Goal: Task Accomplishment & Management: Complete application form

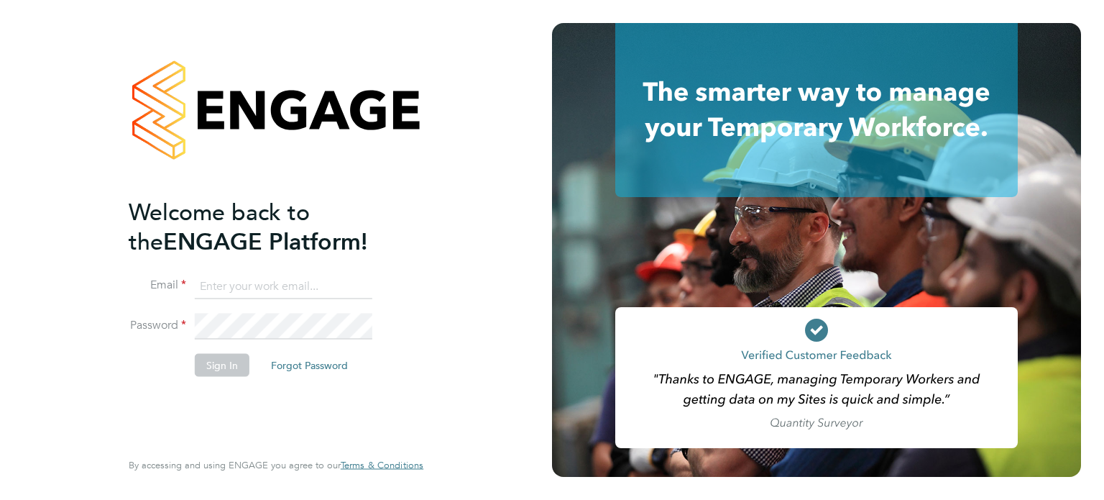
click at [308, 280] on input at bounding box center [284, 286] width 178 height 26
type input "onyigiftpeterson05@gmail.com"
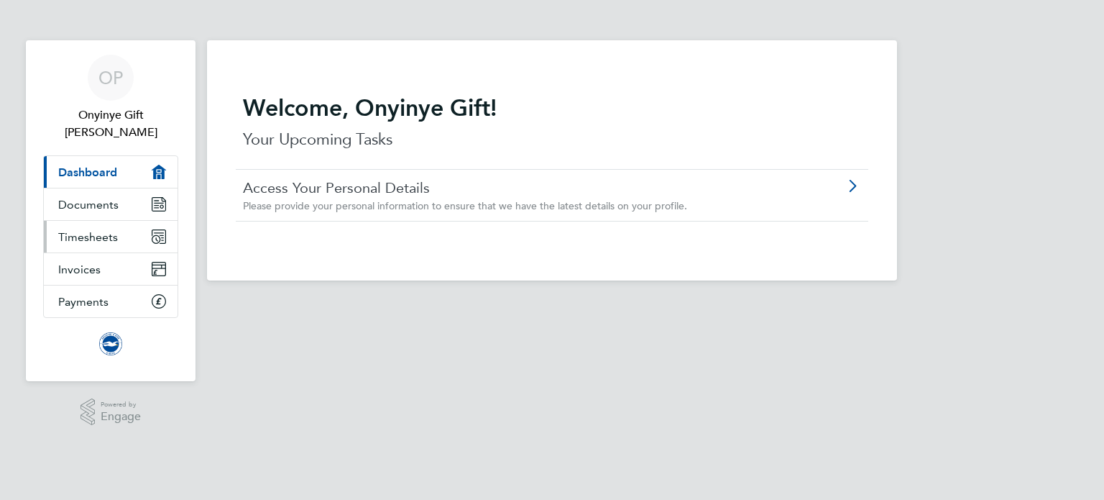
click at [79, 221] on link "Timesheets" at bounding box center [111, 237] width 134 height 32
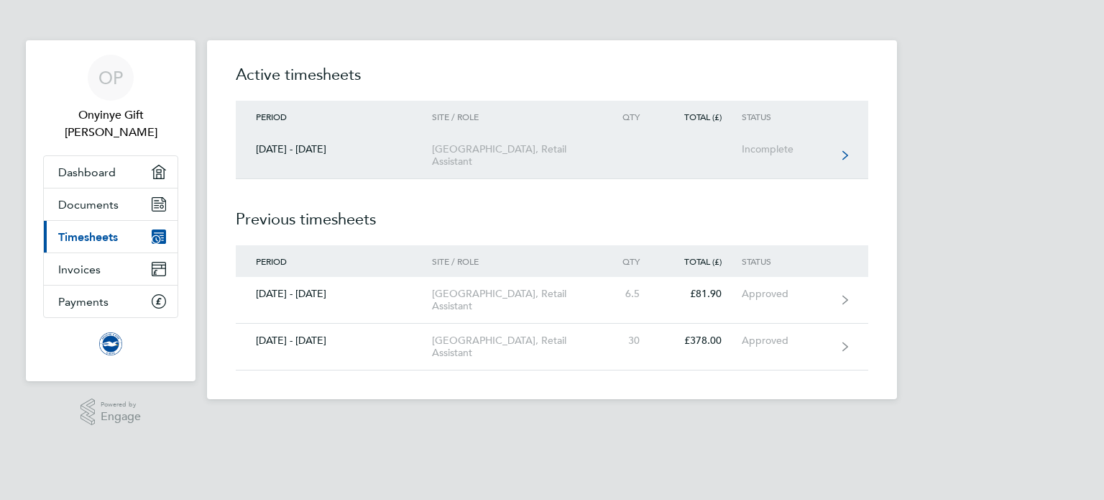
click at [375, 169] on link "[DATE] - [DATE] [GEOGRAPHIC_DATA], Retail Assistant Incomplete" at bounding box center [552, 155] width 632 height 47
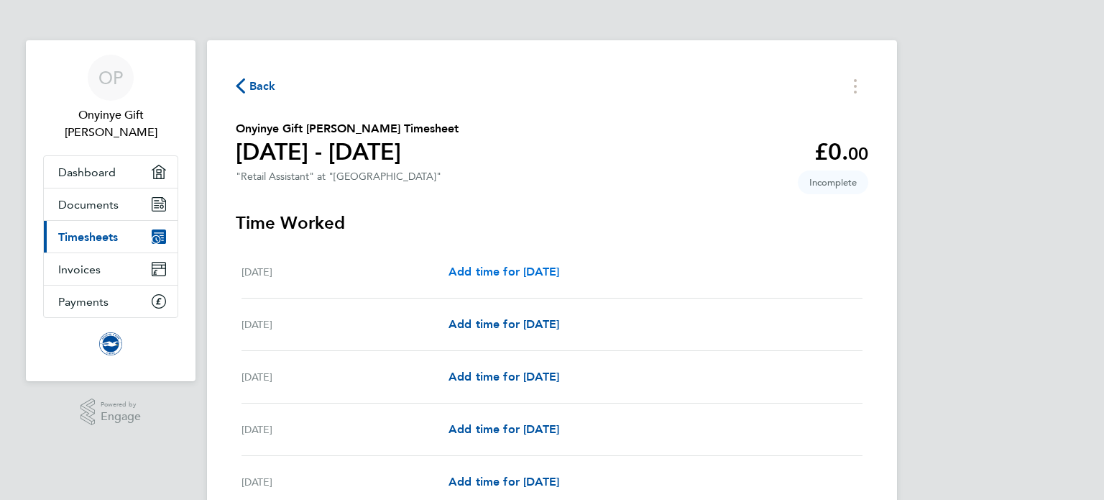
click at [505, 267] on span "Add time for [DATE]" at bounding box center [503, 271] width 111 height 14
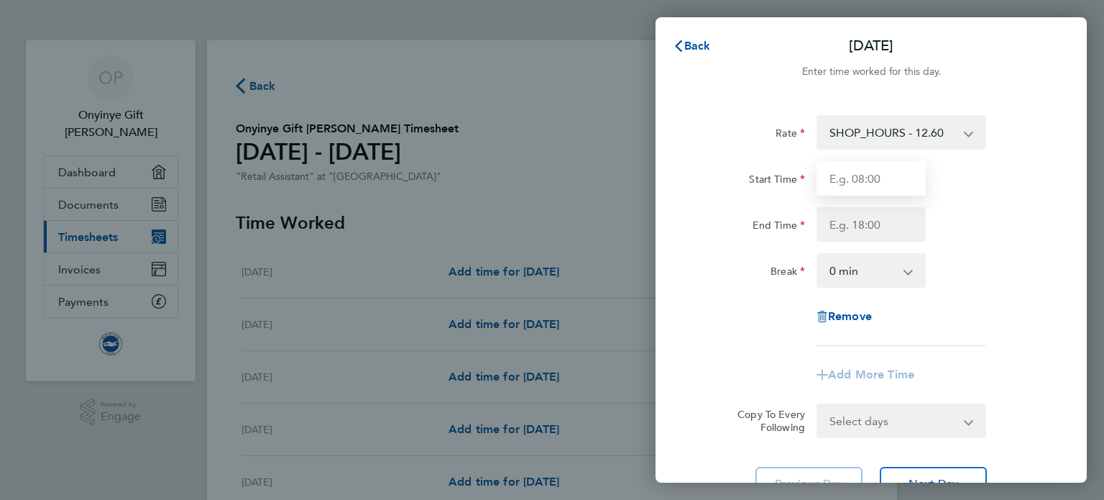
click at [857, 187] on input "Start Time" at bounding box center [870, 178] width 109 height 34
type input "11:00"
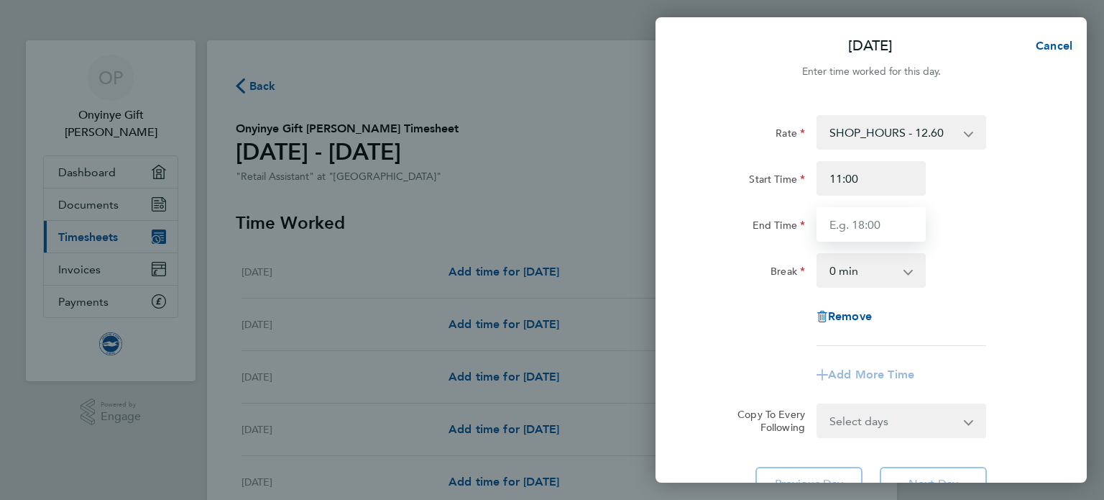
click at [848, 218] on input "End Time" at bounding box center [870, 224] width 109 height 34
type input "15:00"
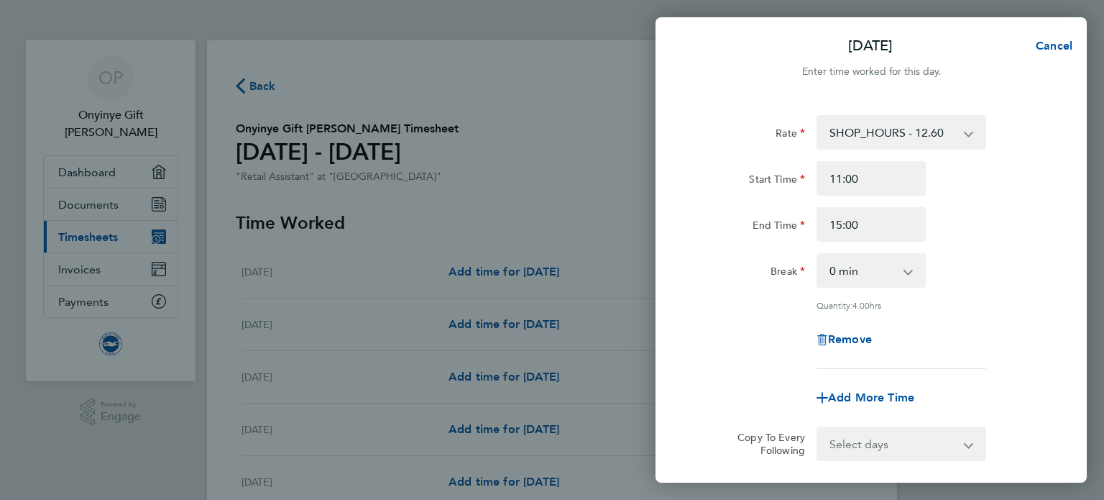
click at [1074, 195] on div "Rate SHOP_HOURS - 12.60 Start Time 11:00 End Time 15:00 Break 0 min 15 min 30 m…" at bounding box center [870, 319] width 431 height 443
click at [1000, 326] on div "Remove" at bounding box center [871, 339] width 362 height 34
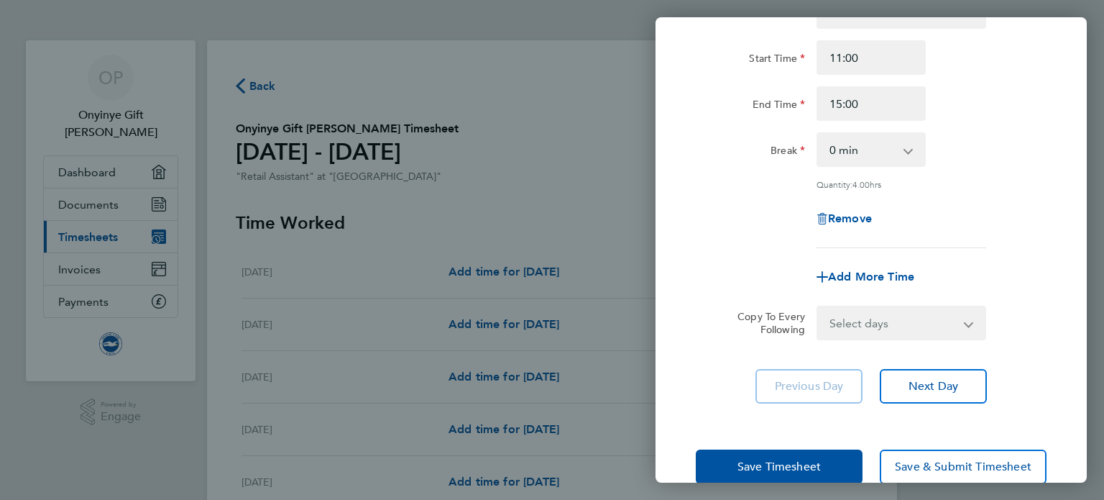
scroll to position [149, 0]
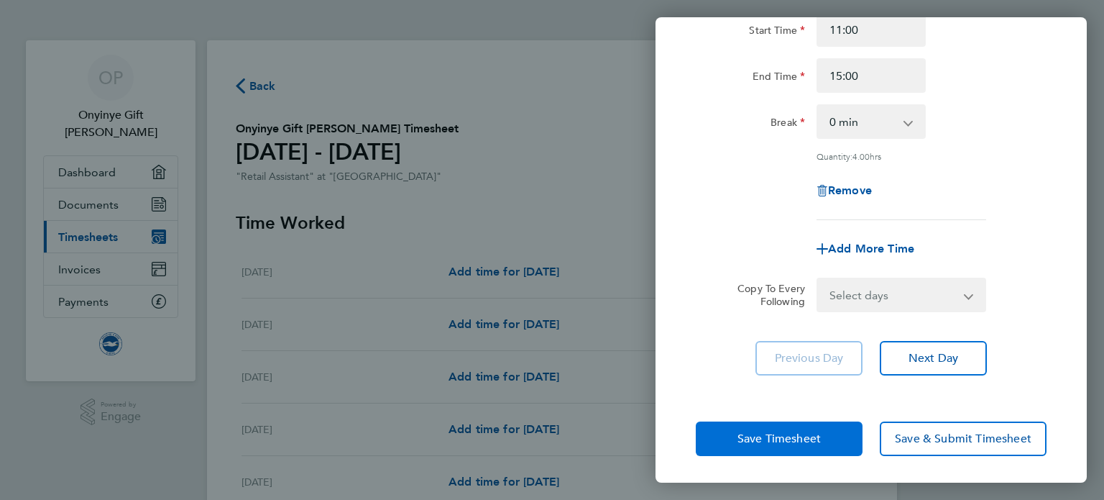
click at [778, 431] on span "Save Timesheet" at bounding box center [778, 438] width 83 height 14
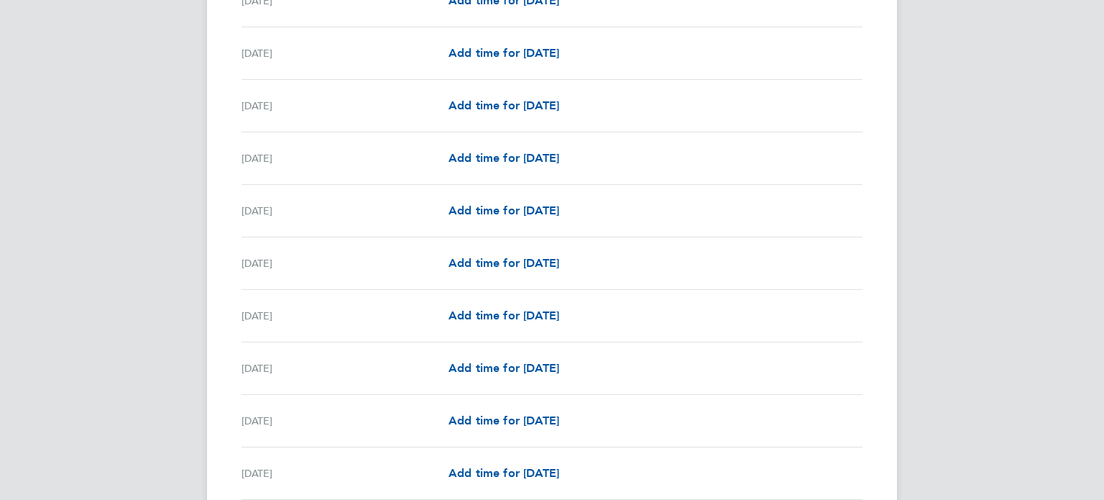
scroll to position [977, 0]
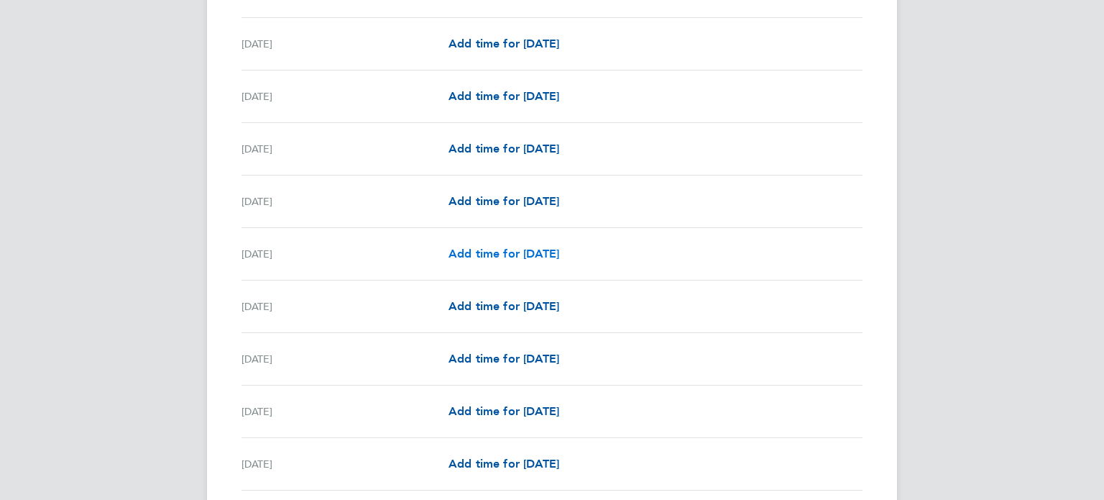
click at [505, 249] on span "Add time for [DATE]" at bounding box center [503, 254] width 111 height 14
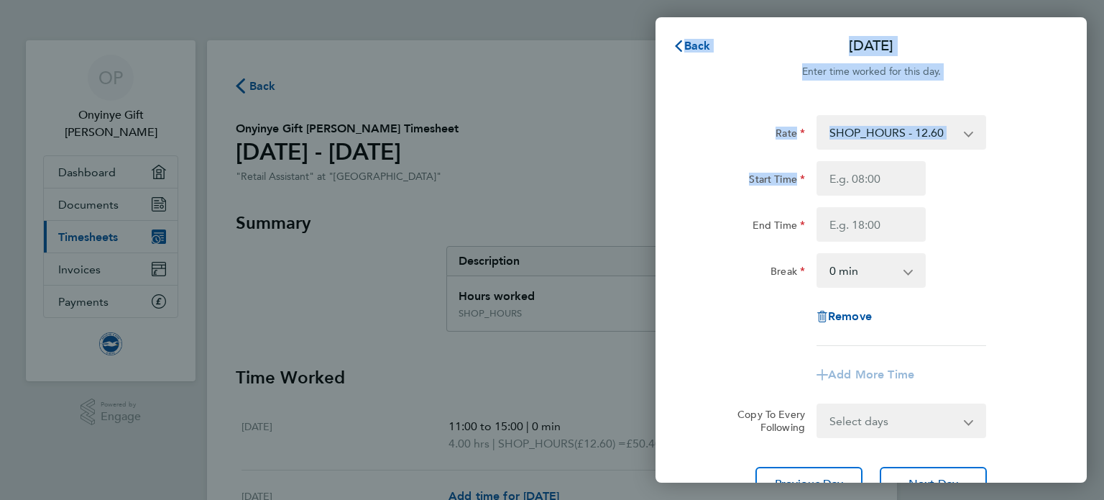
click at [871, 170] on div "Back [DATE] Enter time worked for this day. Rate SHOP_HOURS - 12.60 Start Time …" at bounding box center [552, 250] width 1104 height 500
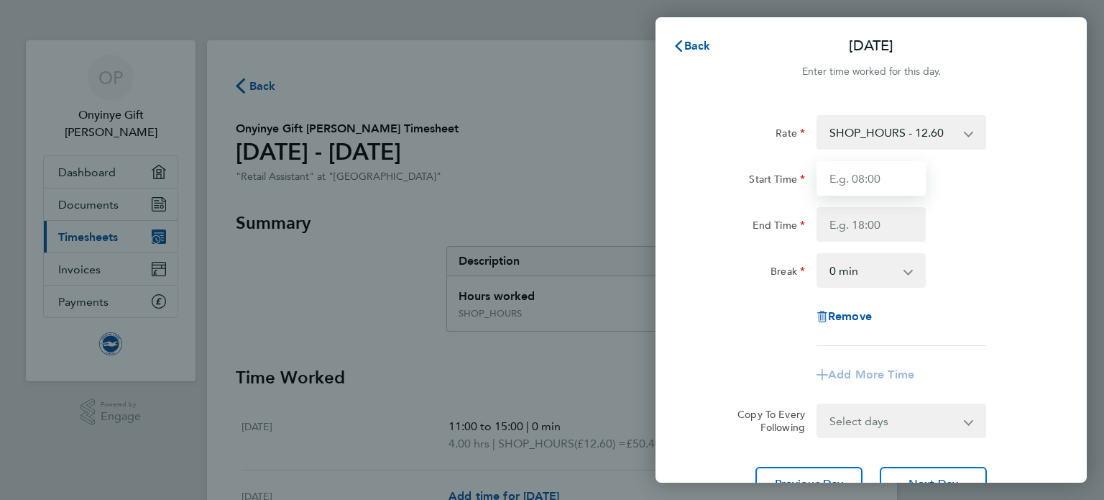
click at [871, 170] on input "Start Time" at bounding box center [870, 178] width 109 height 34
type input "11:45"
click at [873, 221] on input "End Time" at bounding box center [870, 224] width 109 height 34
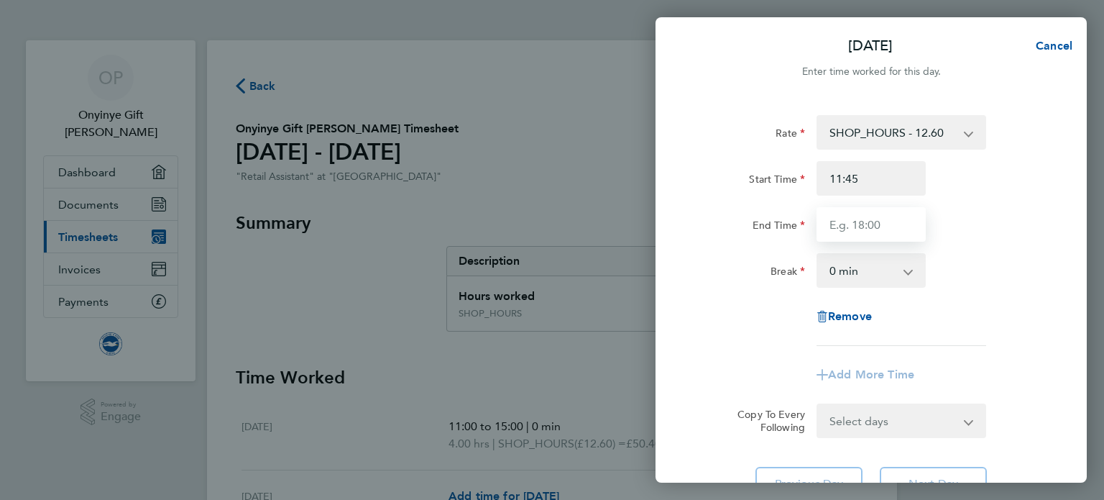
click at [873, 214] on input "End Time" at bounding box center [870, 224] width 109 height 34
type input "18:45"
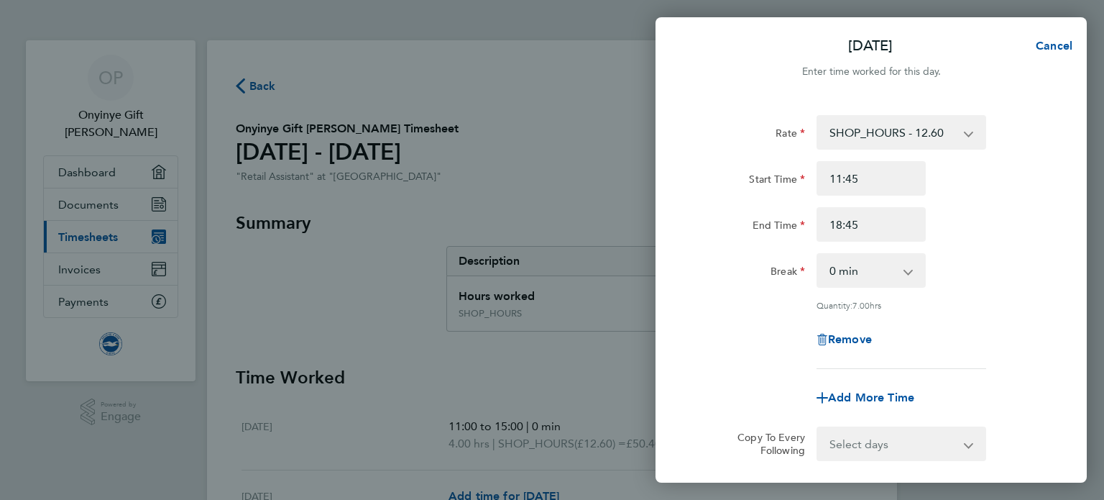
click at [999, 209] on div "End Time 18:45" at bounding box center [871, 224] width 362 height 34
click at [908, 268] on app-icon-cross-button at bounding box center [915, 270] width 17 height 32
click at [902, 264] on select "0 min 15 min 30 min 45 min 60 min 75 min 90 min" at bounding box center [862, 270] width 89 height 32
select select "60"
click at [818, 254] on select "0 min 15 min 30 min 45 min 60 min 75 min 90 min" at bounding box center [862, 270] width 89 height 32
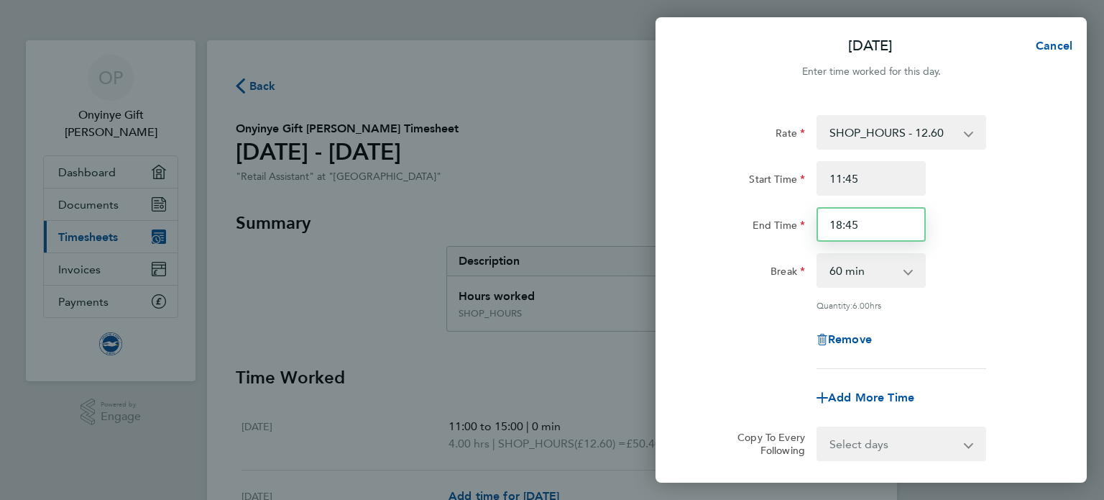
click at [877, 229] on input "18:45" at bounding box center [870, 224] width 109 height 34
type input "1"
click at [988, 249] on div "Rate SHOP_HOURS - 12.60 Start Time 11:45 End Time 19:00 Break 0 min 15 min 30 m…" at bounding box center [871, 242] width 351 height 254
click at [868, 241] on input "19:00" at bounding box center [870, 224] width 109 height 34
type input "18:45"
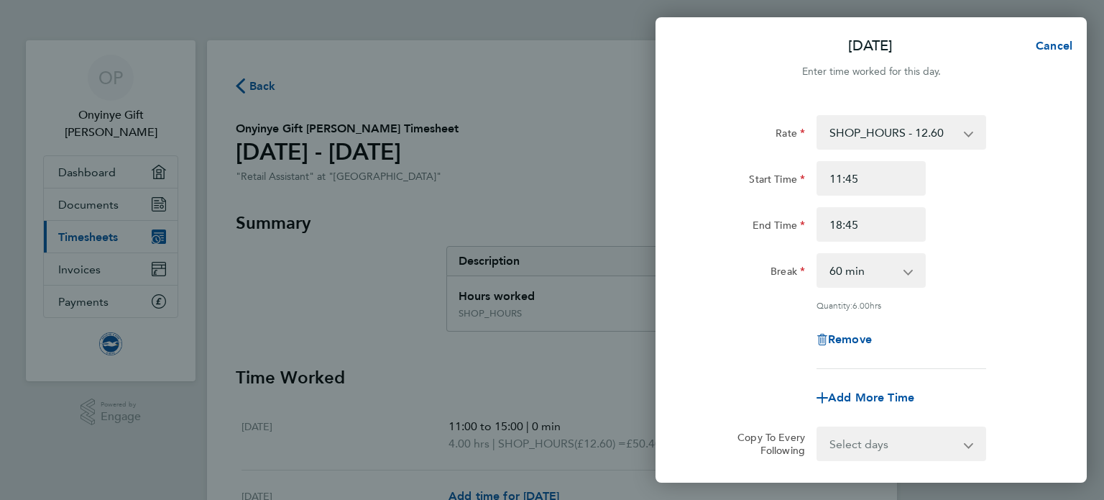
click at [695, 275] on div "Break" at bounding box center [750, 270] width 121 height 34
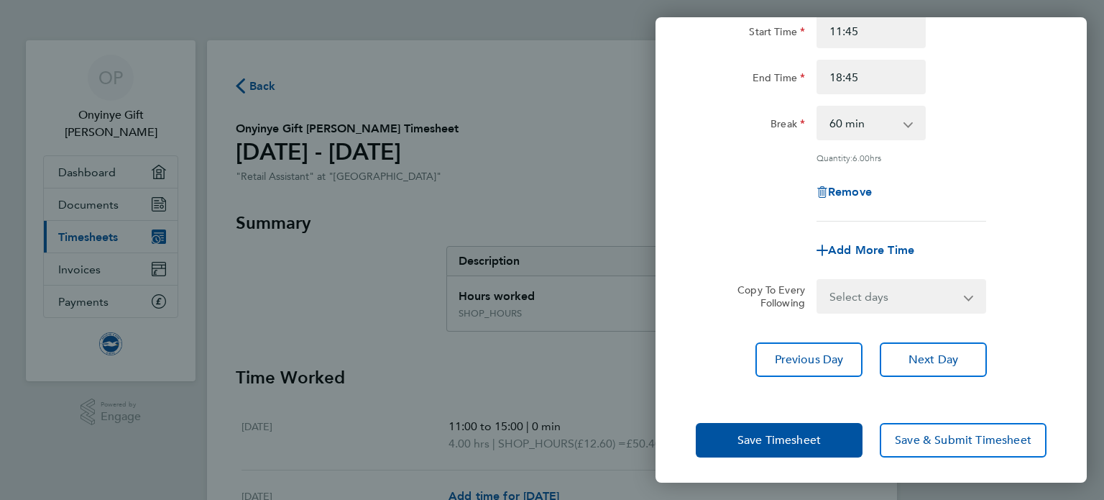
scroll to position [149, 0]
click at [754, 412] on div "Save Timesheet Save & Submit Timesheet" at bounding box center [870, 438] width 431 height 92
click at [745, 431] on span "Save Timesheet" at bounding box center [778, 438] width 83 height 14
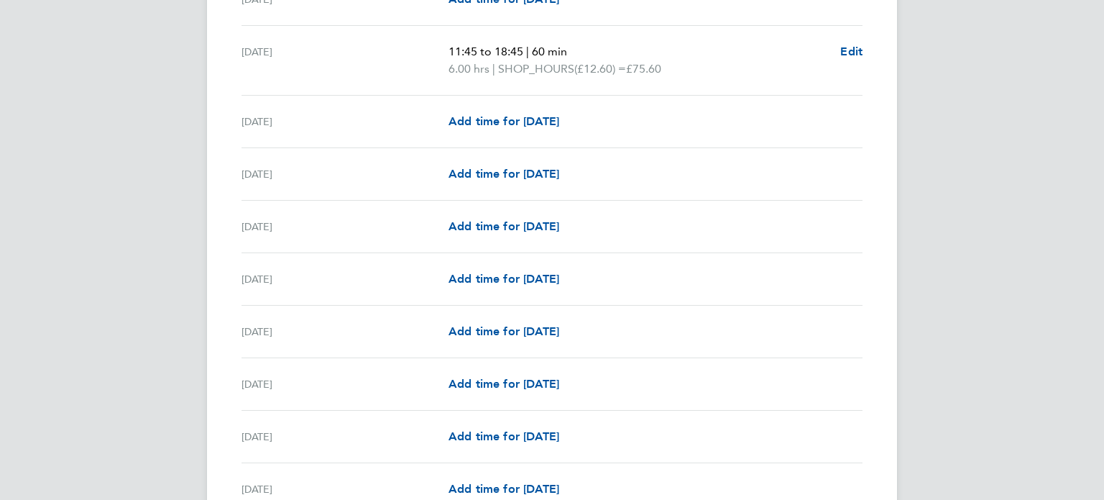
scroll to position [1150, 0]
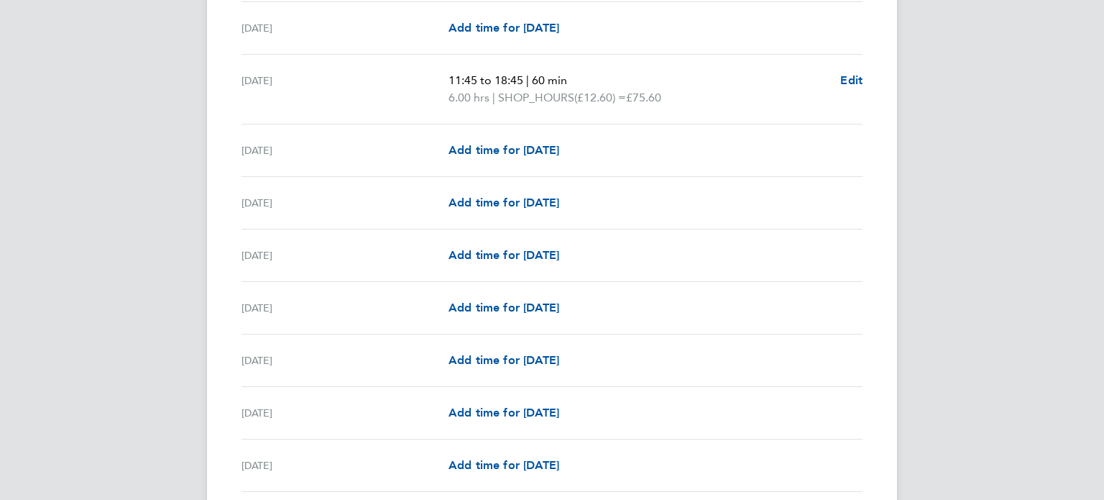
click at [745, 430] on div "[DATE] Add time for [DATE] Add time for [DATE]" at bounding box center [551, 413] width 621 height 52
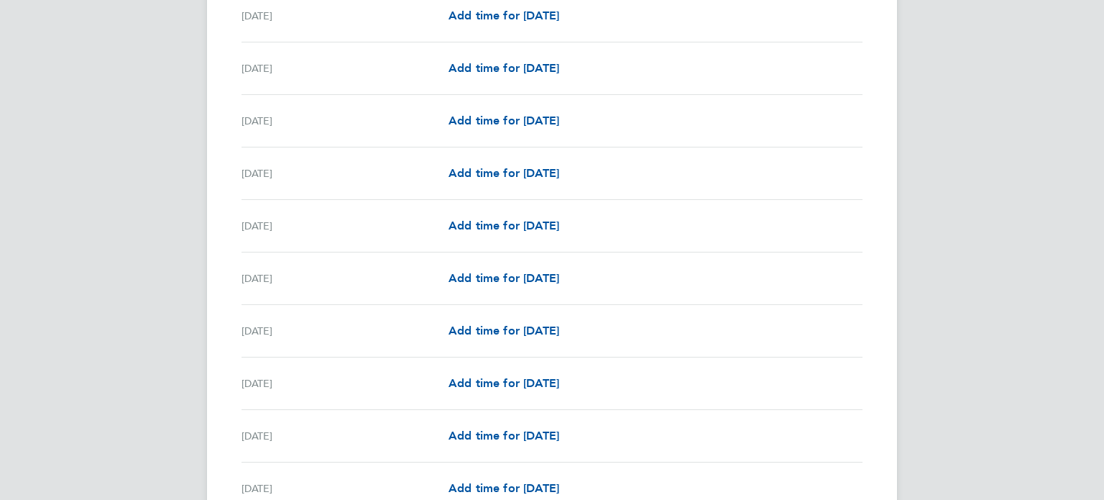
scroll to position [1495, 0]
click at [505, 274] on span "Add time for [DATE]" at bounding box center [503, 277] width 111 height 14
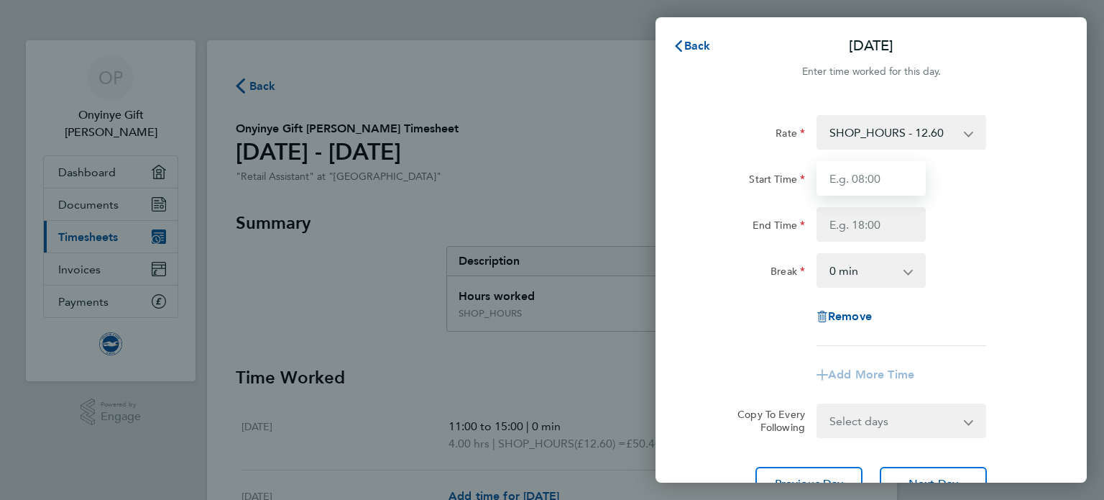
click at [878, 173] on input "Start Time" at bounding box center [870, 178] width 109 height 34
type input "11:00"
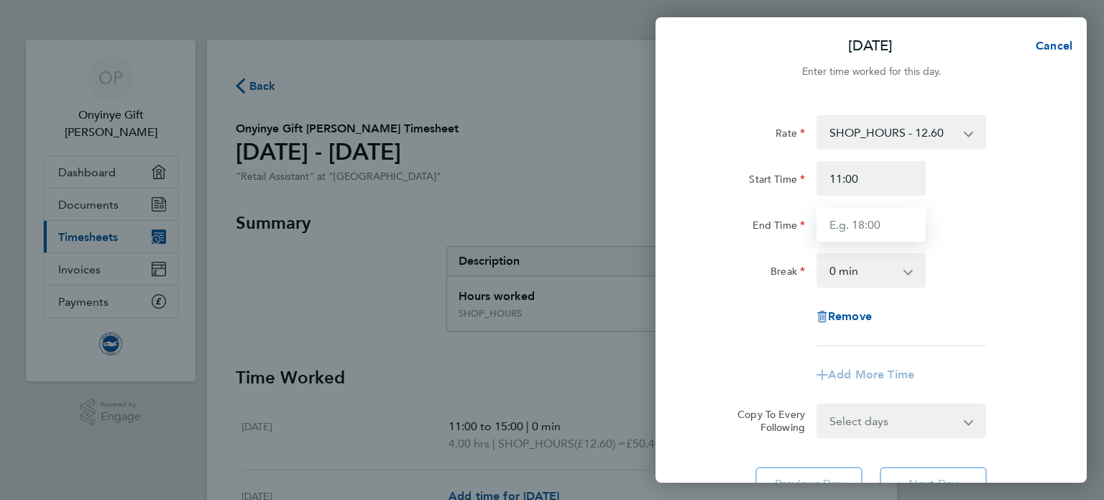
click at [829, 214] on input "End Time" at bounding box center [870, 224] width 109 height 34
type input "15:00"
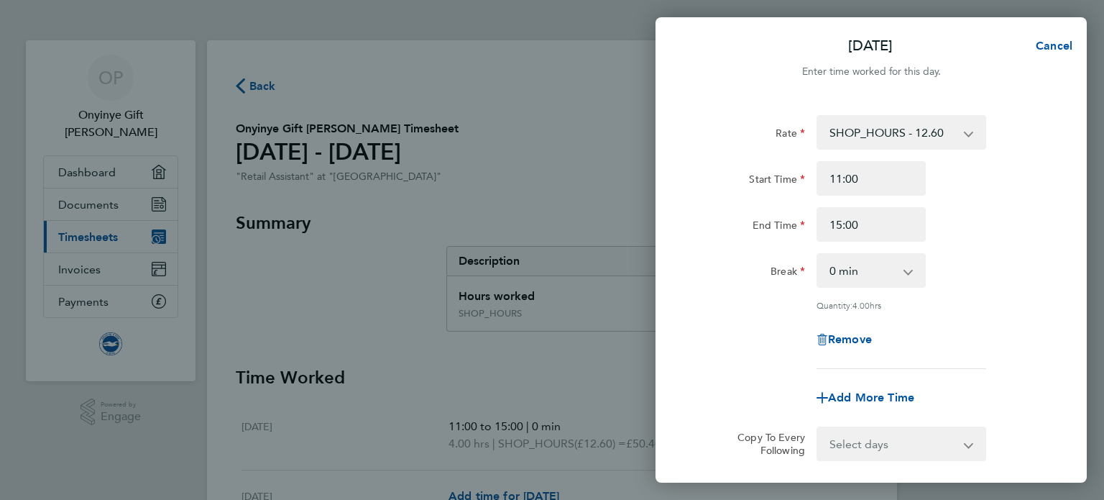
click at [729, 302] on div "Rate SHOP_HOURS - 12.60 Start Time 11:00 End Time 15:00 Break 0 min 15 min 30 m…" at bounding box center [871, 242] width 351 height 254
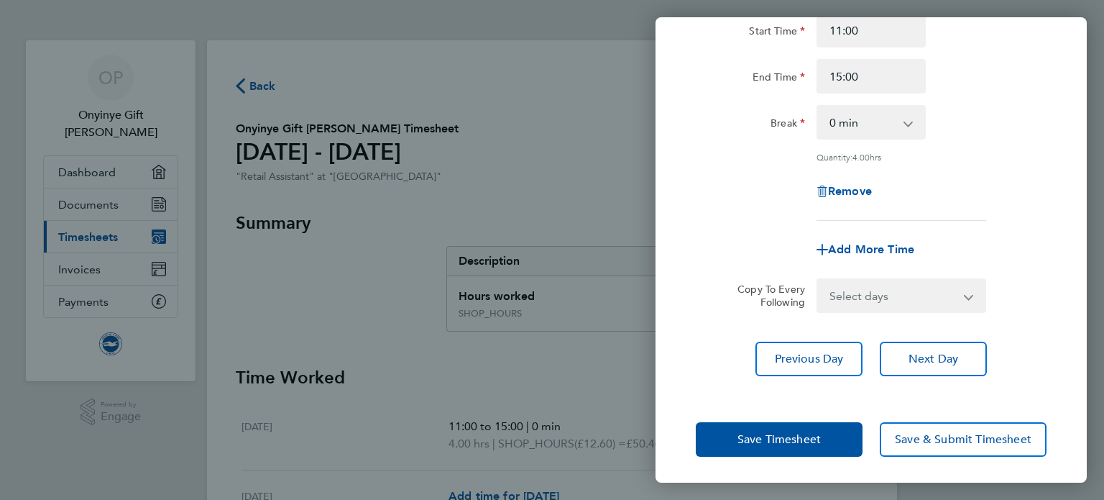
scroll to position [149, 0]
click at [732, 444] on button "Save Timesheet" at bounding box center [779, 438] width 167 height 34
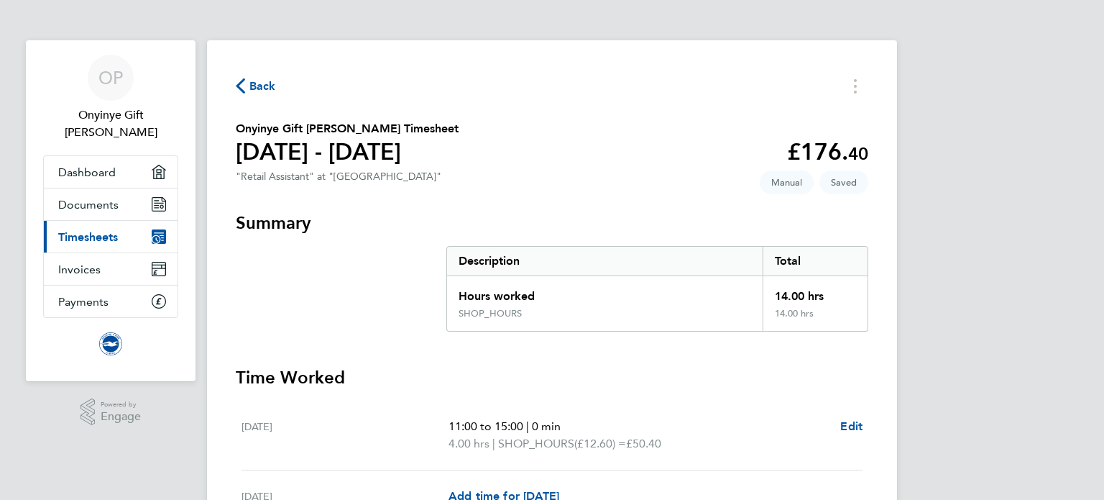
click at [732, 444] on p "4.00 hrs | SHOP_HOURS (£12.60) = £50.40" at bounding box center [638, 443] width 380 height 17
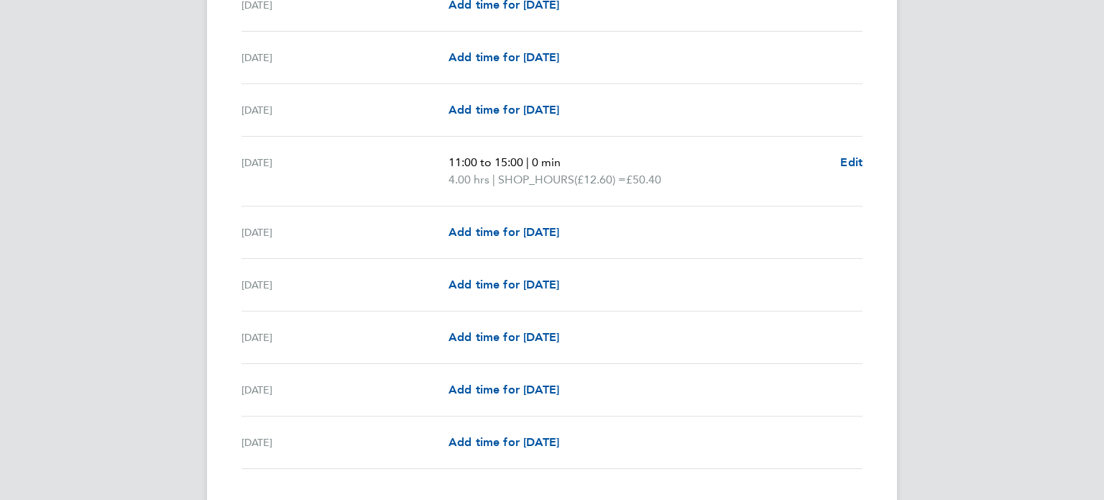
scroll to position [1701, 0]
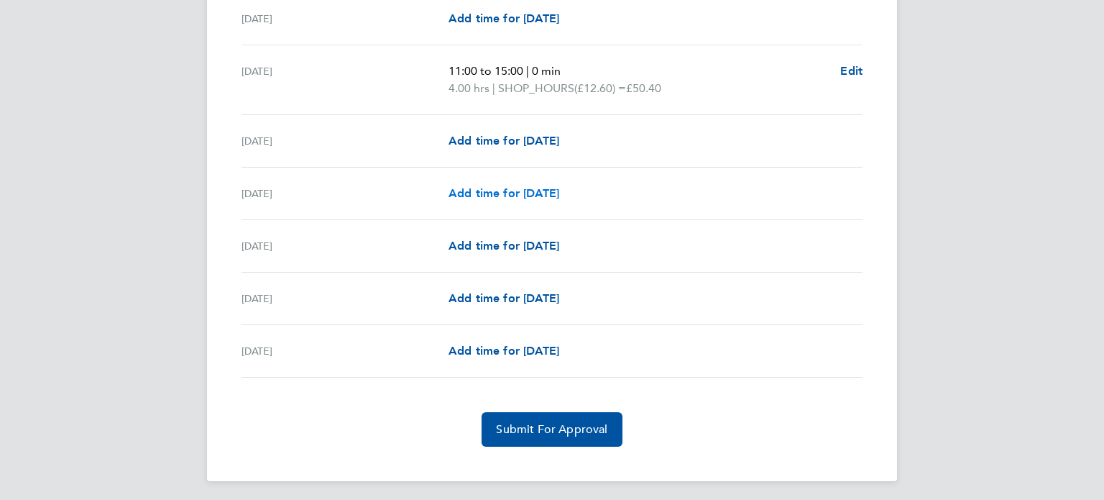
click at [509, 192] on span "Add time for [DATE]" at bounding box center [503, 193] width 111 height 14
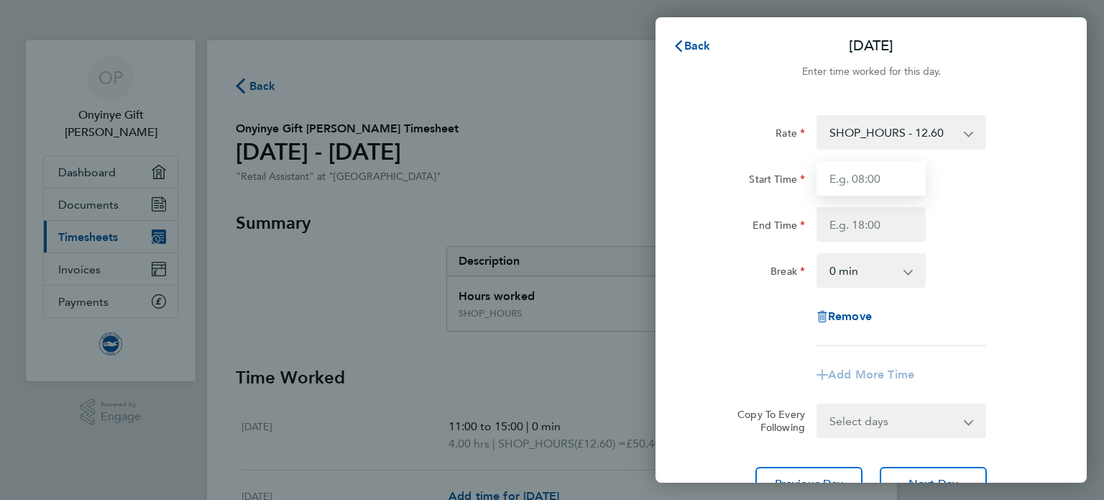
click at [894, 175] on input "Start Time" at bounding box center [870, 178] width 109 height 34
type input "10:00"
click at [871, 224] on input "End Time" at bounding box center [870, 224] width 109 height 34
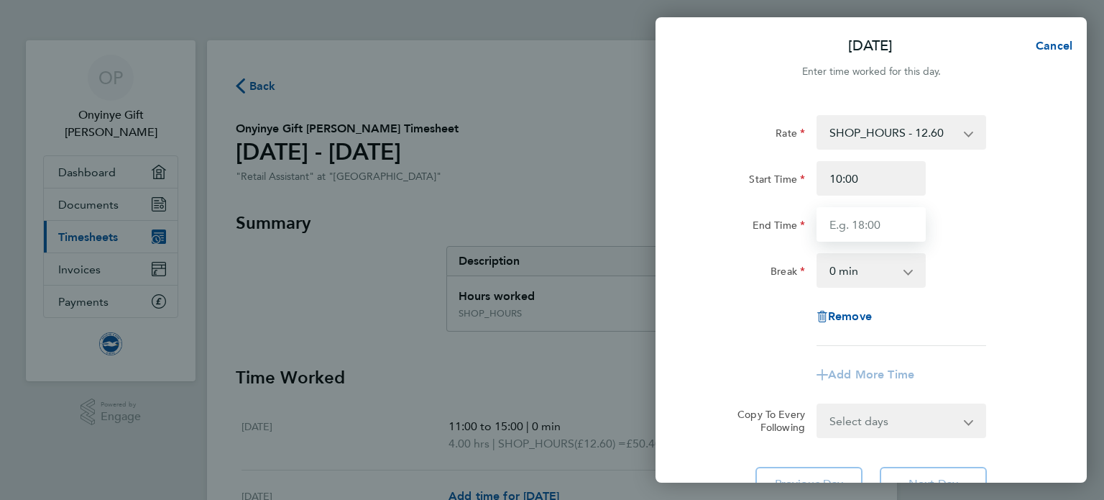
type input "16:00"
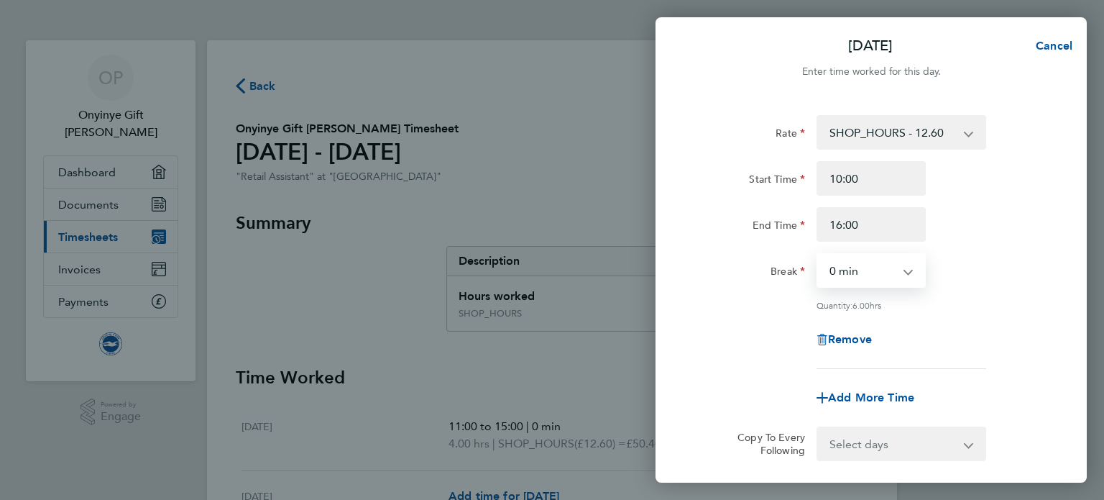
click at [880, 266] on select "0 min 15 min 30 min 45 min 60 min 75 min 90 min" at bounding box center [862, 270] width 89 height 32
select select "60"
click at [818, 254] on select "0 min 15 min 30 min 45 min 60 min 75 min 90 min" at bounding box center [862, 270] width 89 height 32
click at [728, 350] on div "Remove" at bounding box center [871, 339] width 362 height 34
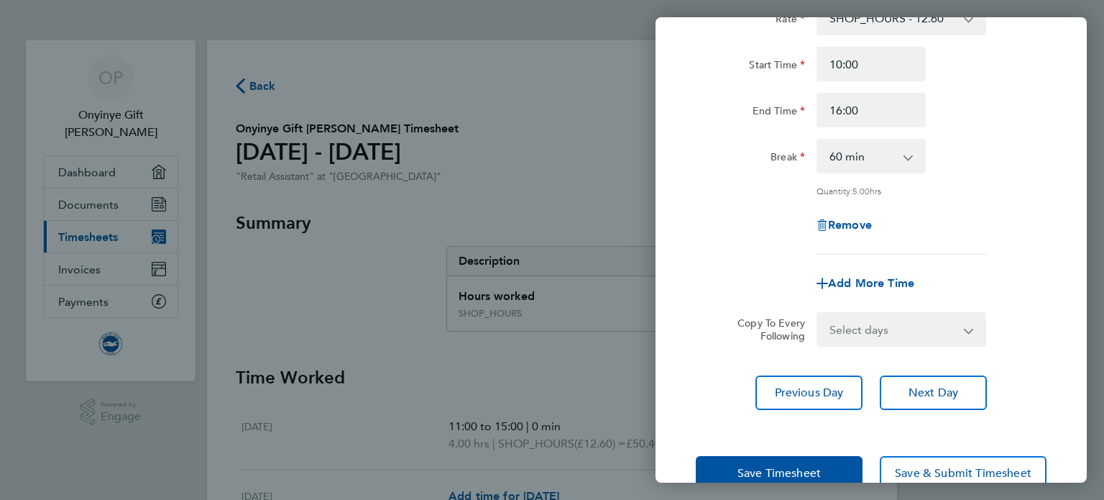
scroll to position [149, 0]
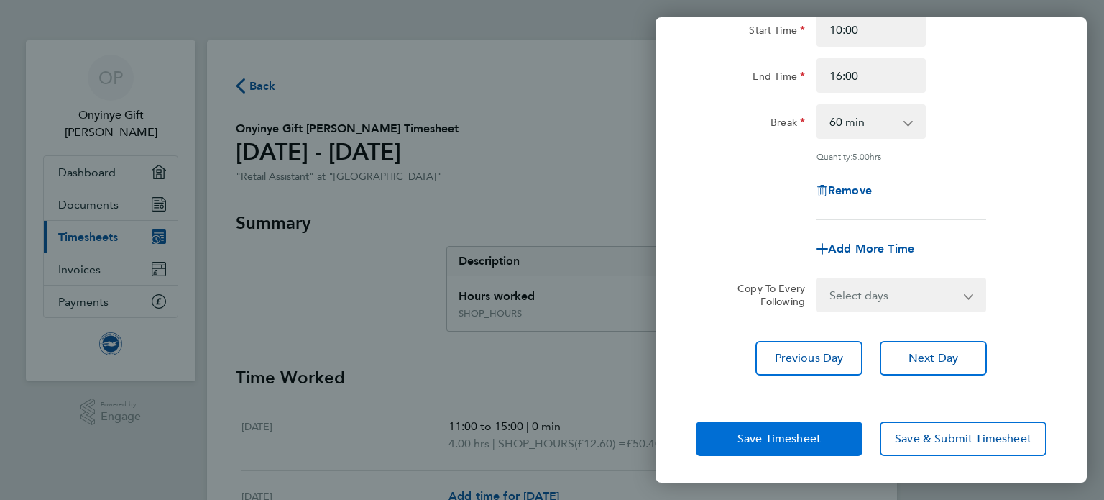
click at [722, 438] on button "Save Timesheet" at bounding box center [779, 438] width 167 height 34
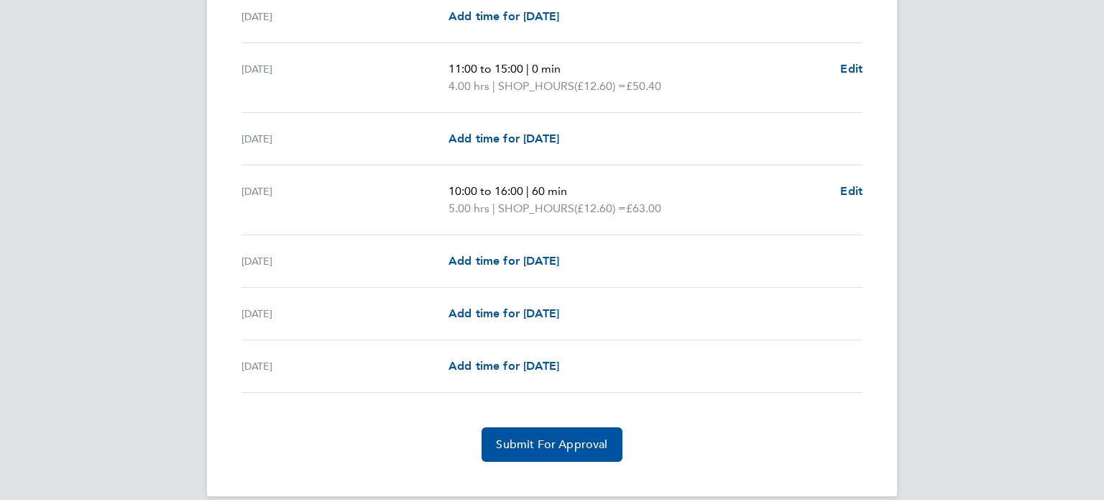
scroll to position [1718, 0]
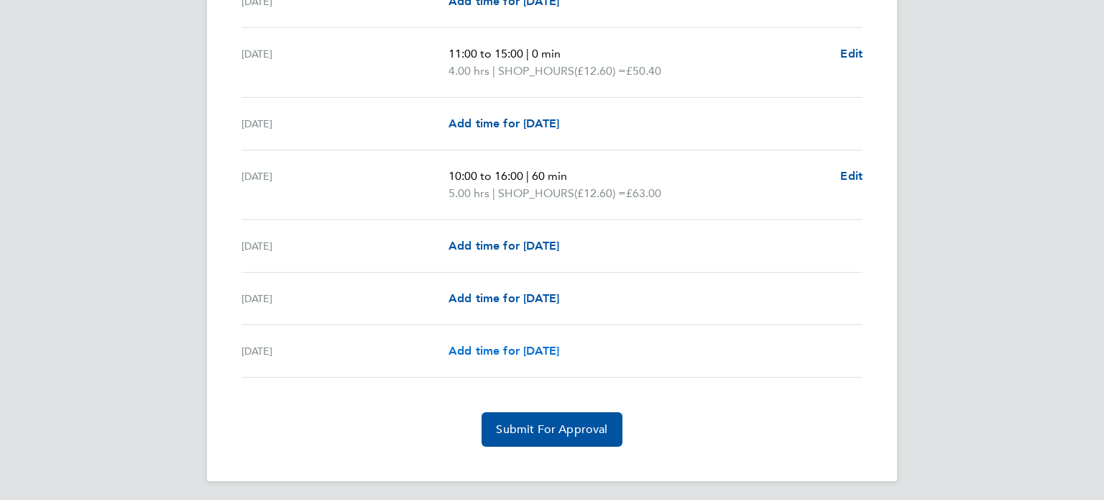
click at [559, 344] on span "Add time for [DATE]" at bounding box center [503, 351] width 111 height 14
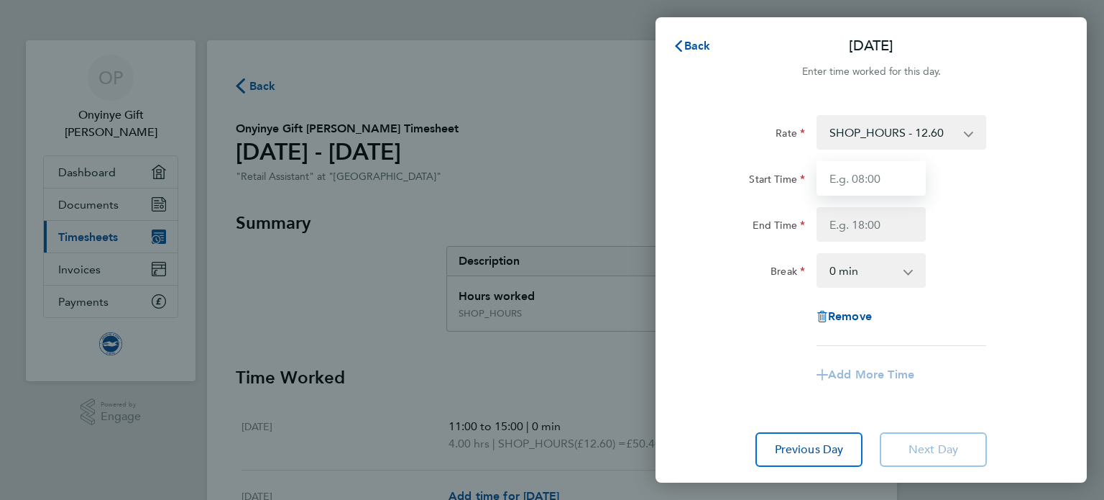
click at [865, 194] on input "Start Time" at bounding box center [870, 178] width 109 height 34
type input "10:30"
click at [853, 220] on input "End Time" at bounding box center [870, 224] width 109 height 34
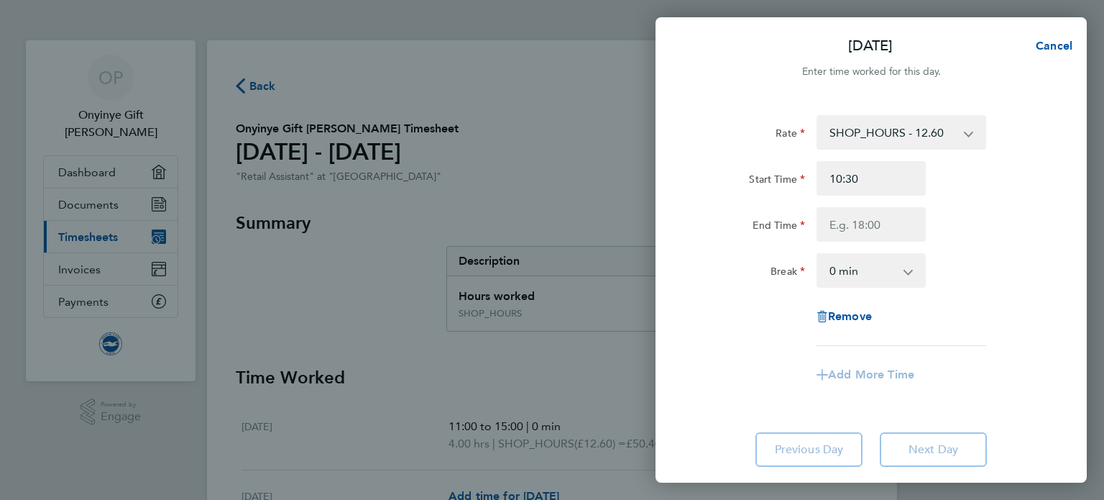
click at [1008, 226] on div "End Time" at bounding box center [871, 224] width 362 height 34
click at [861, 218] on input "End Time" at bounding box center [870, 224] width 109 height 34
type input "5"
type input "17:30"
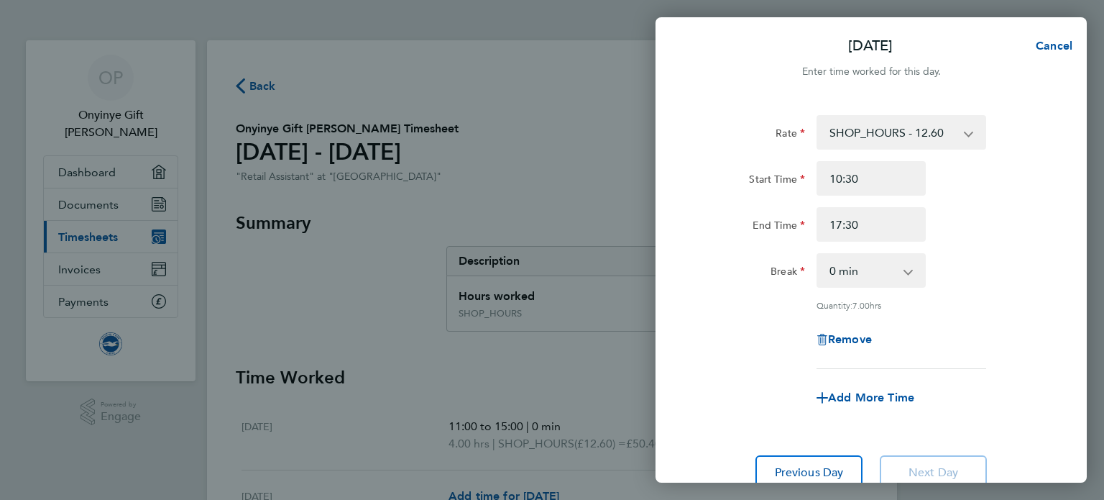
click at [975, 254] on div "Break 0 min 15 min 30 min 45 min 60 min 75 min 90 min" at bounding box center [871, 270] width 362 height 34
click at [900, 271] on select "0 min 15 min 30 min 45 min 60 min 75 min 90 min" at bounding box center [862, 270] width 89 height 32
select select "60"
click at [818, 254] on select "0 min 15 min 30 min 45 min 60 min 75 min 90 min" at bounding box center [862, 270] width 89 height 32
click at [1023, 291] on div "Rate SHOP_HOURS - 12.60 Start Time 10:30 End Time 17:30 Break 0 min 15 min 30 m…" at bounding box center [871, 242] width 351 height 254
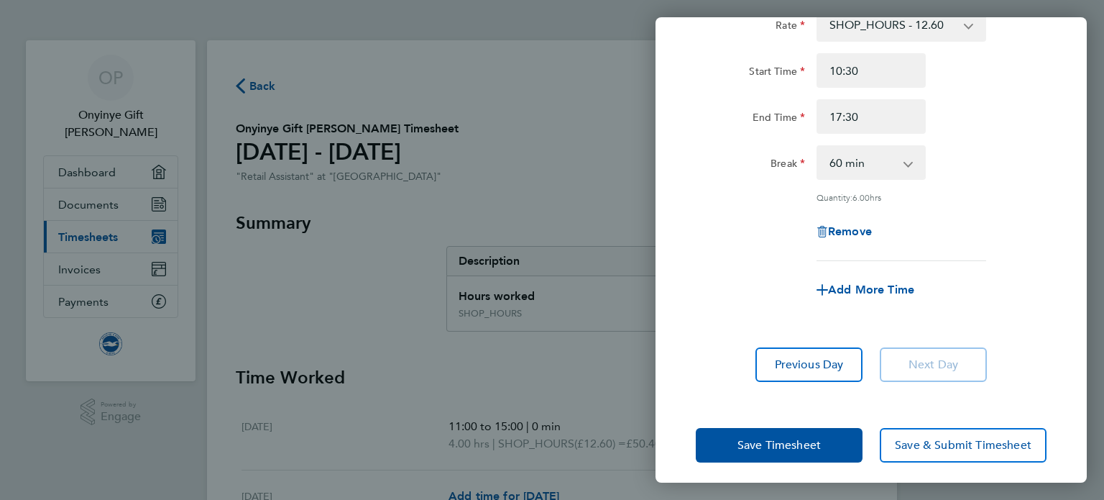
scroll to position [114, 0]
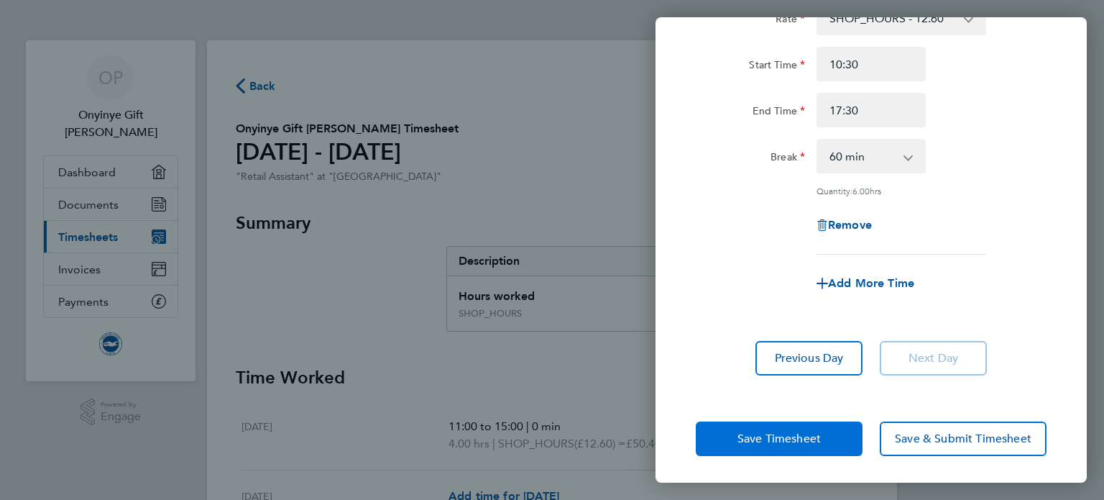
click at [722, 430] on button "Save Timesheet" at bounding box center [779, 438] width 167 height 34
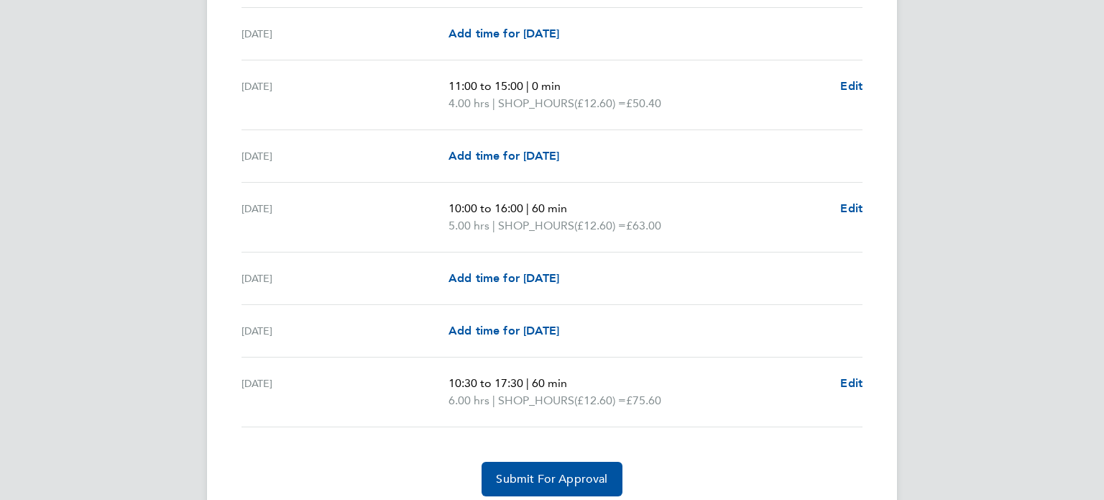
scroll to position [1678, 0]
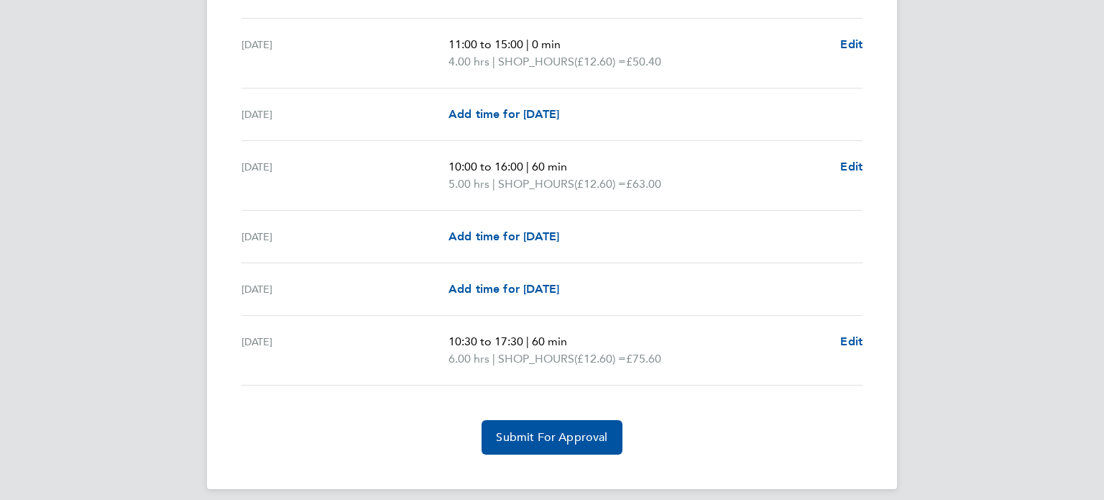
scroll to position [1736, 0]
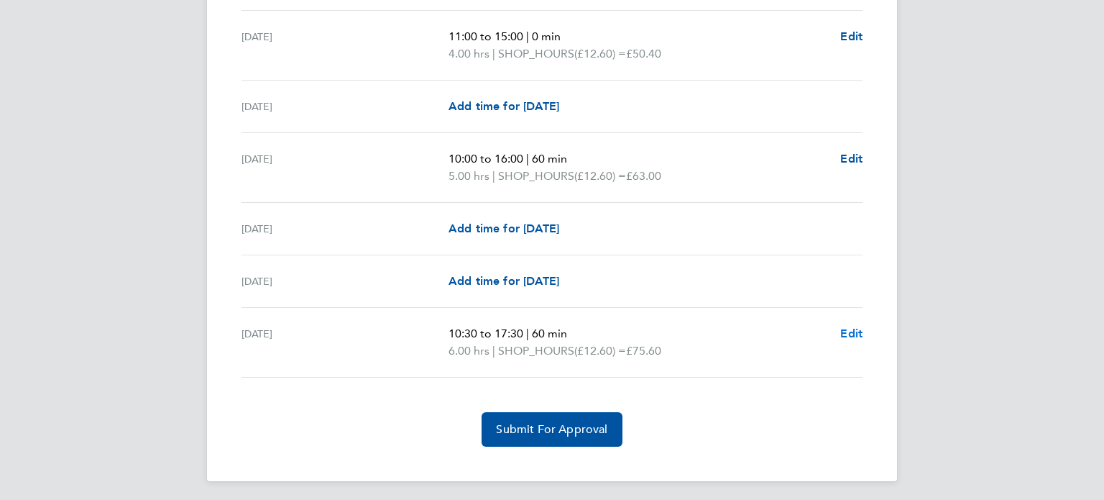
click at [860, 326] on span "Edit" at bounding box center [851, 333] width 22 height 14
select select "60"
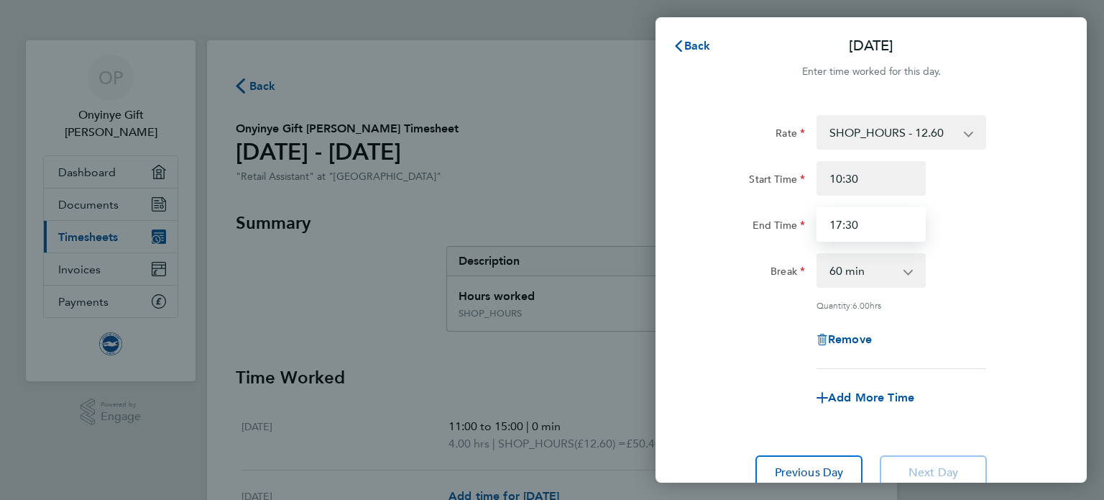
click at [890, 227] on input "17:30" at bounding box center [870, 224] width 109 height 34
type input "17:45"
click at [1018, 318] on div "Rate SHOP_HOURS - 12.60 Start Time 10:30 End Time 17:45 Break 0 min 15 min 30 m…" at bounding box center [871, 242] width 351 height 254
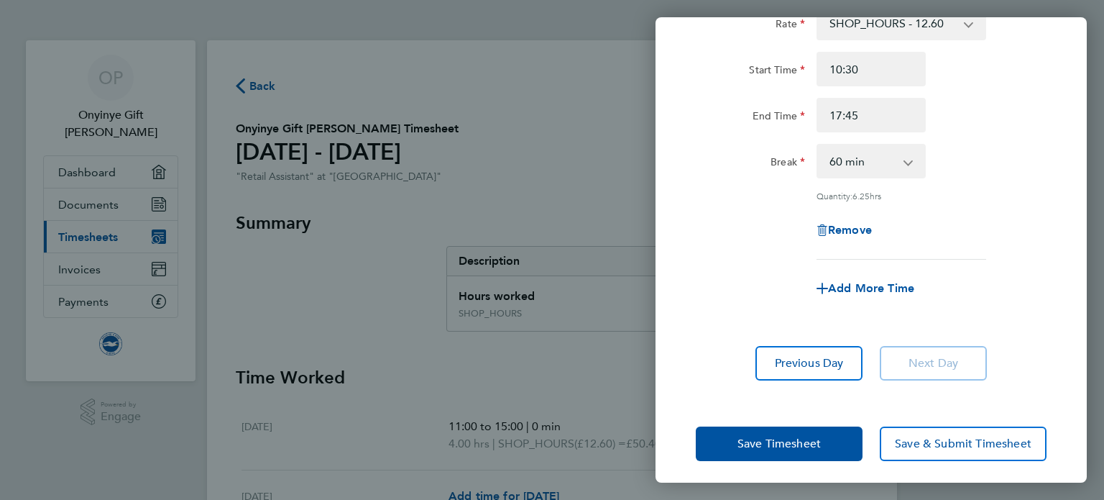
scroll to position [114, 0]
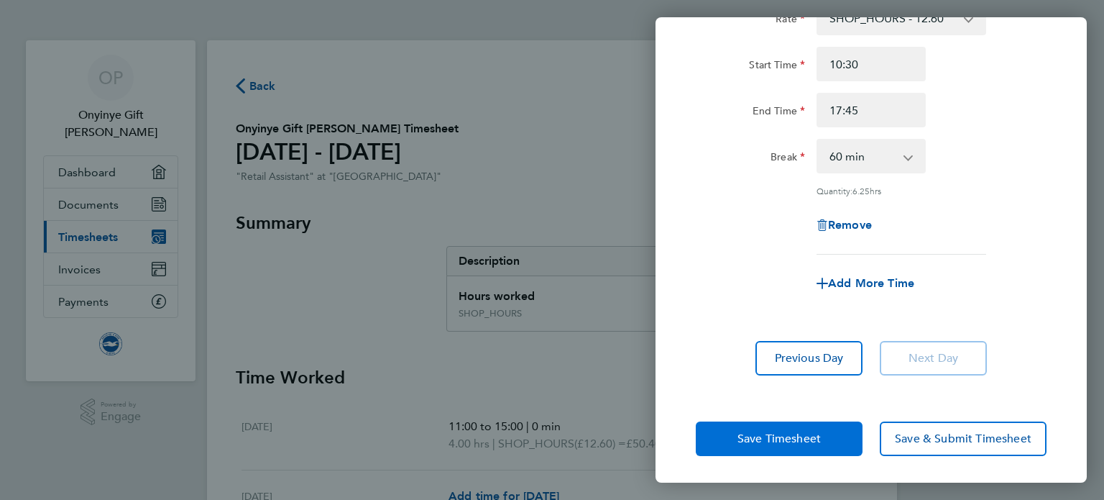
click at [801, 431] on span "Save Timesheet" at bounding box center [778, 438] width 83 height 14
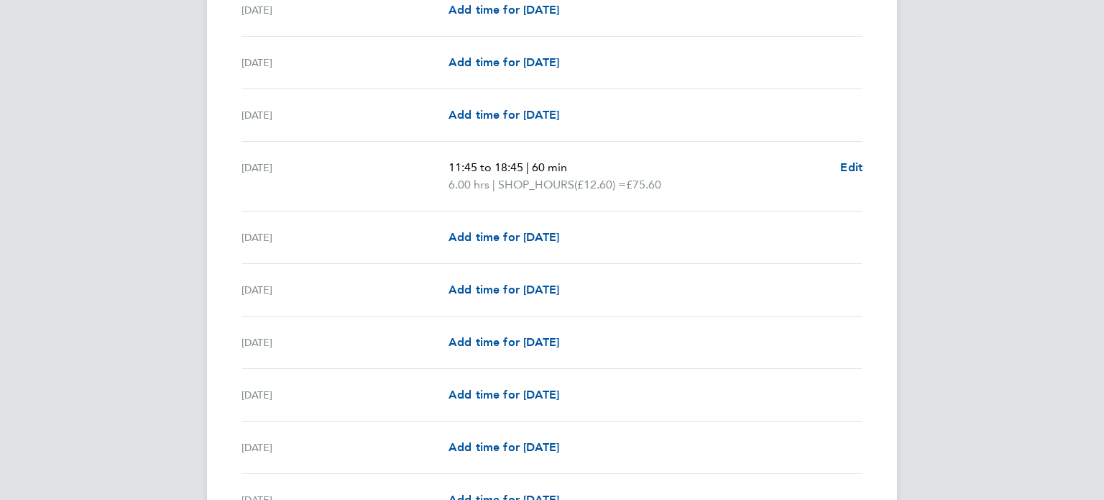
scroll to position [1064, 0]
click at [951, 320] on div "OP Onyinye Gift [PERSON_NAME] Applications: Dashboard Documents Current page: T…" at bounding box center [552, 56] width 1104 height 2240
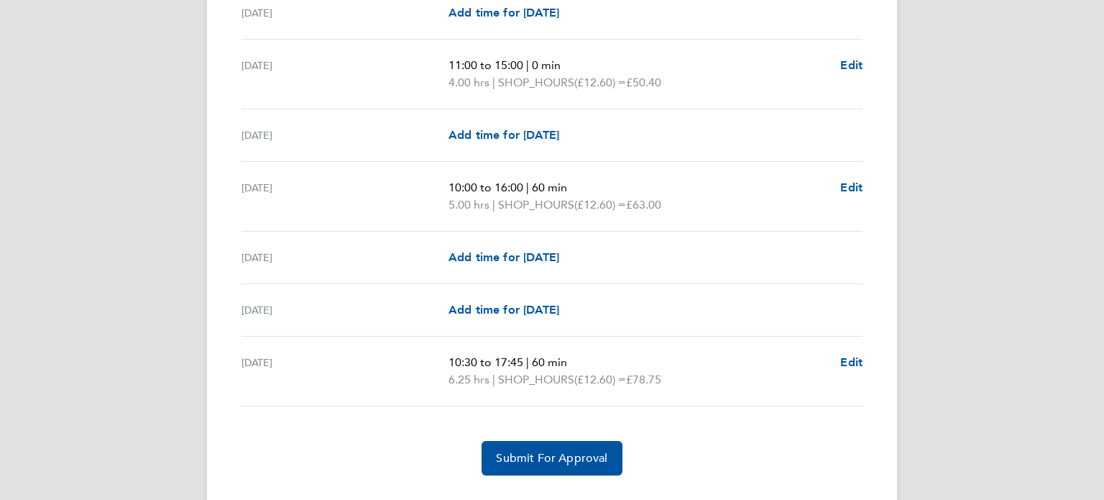
scroll to position [1736, 0]
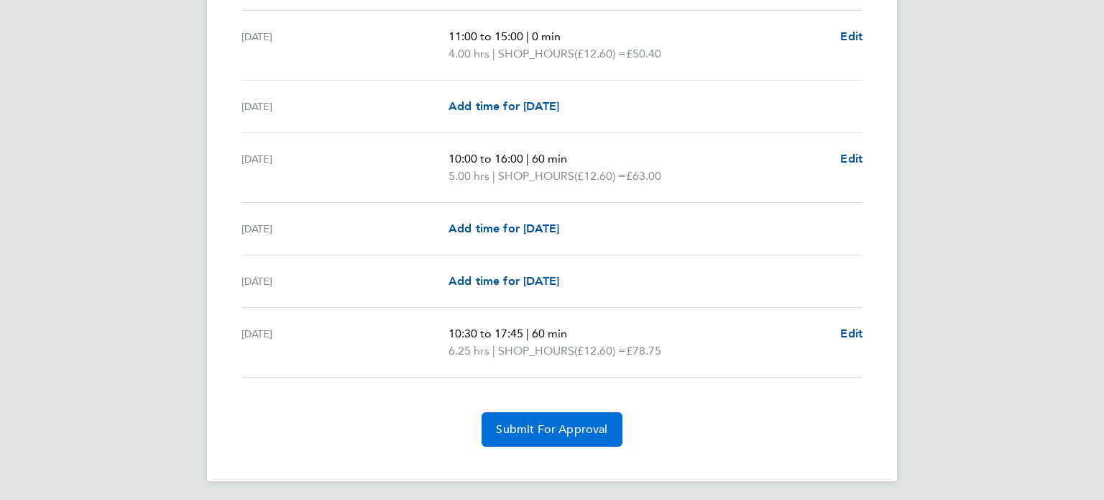
click at [526, 436] on button "Submit For Approval" at bounding box center [552, 429] width 140 height 34
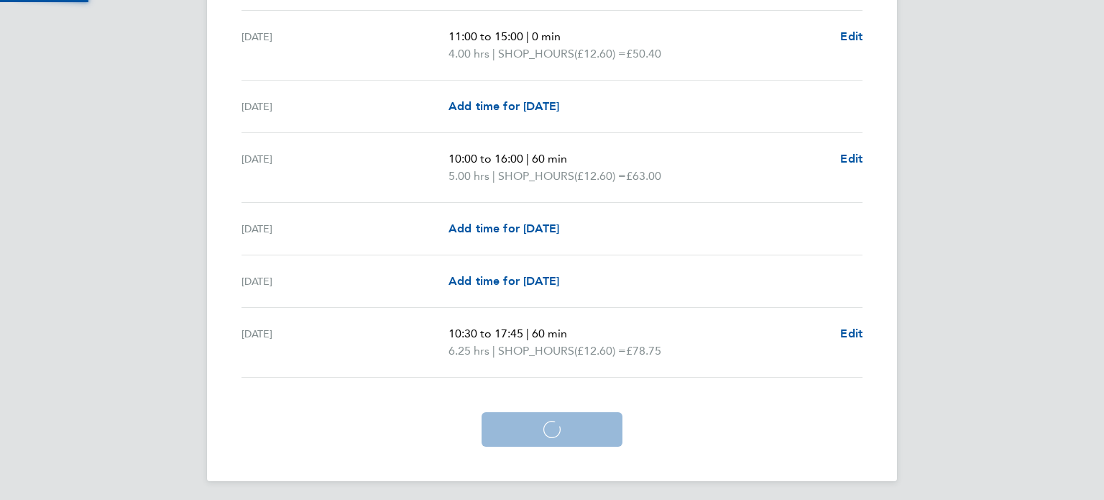
scroll to position [1667, 0]
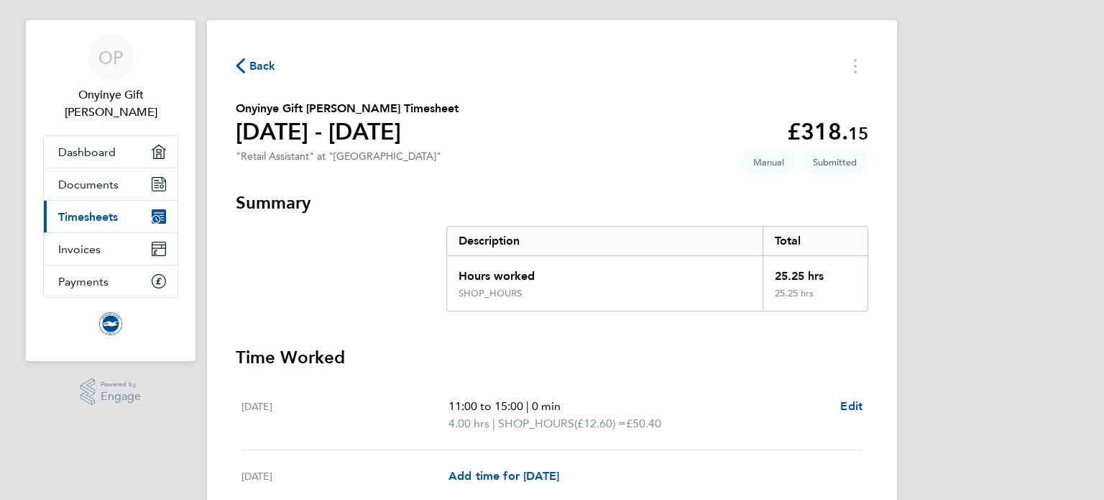
scroll to position [0, 0]
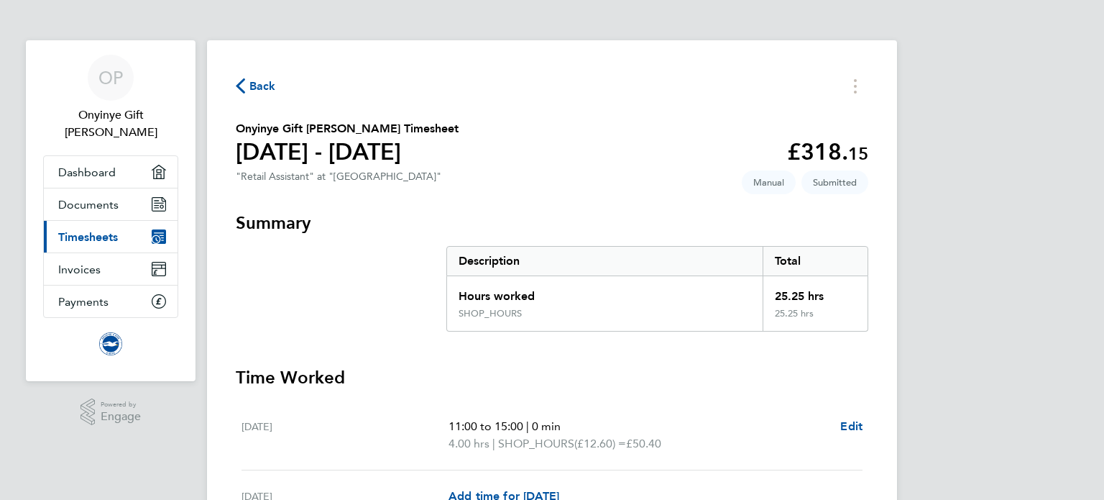
click at [247, 89] on span "Back" at bounding box center [256, 85] width 40 height 14
